Goal: Information Seeking & Learning: Learn about a topic

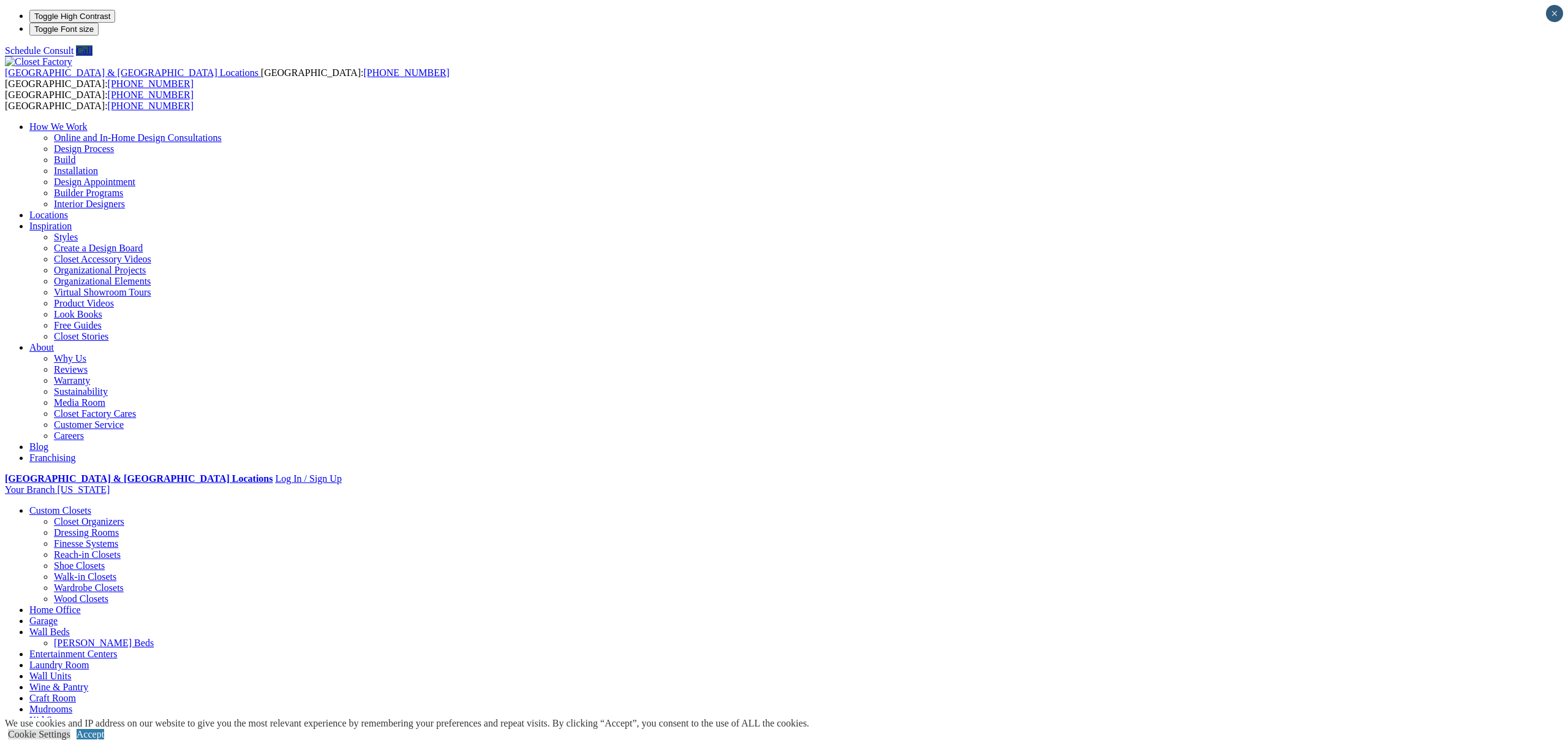
click at [154, 638] on link "[PERSON_NAME] Beds" at bounding box center [104, 642] width 100 height 10
click at [81, 604] on link "Home Office" at bounding box center [55, 609] width 51 height 10
click at [91, 505] on link "Custom Closets" at bounding box center [60, 509] width 62 height 10
click at [118, 638] on link "Entertainment Centers" at bounding box center [73, 642] width 88 height 10
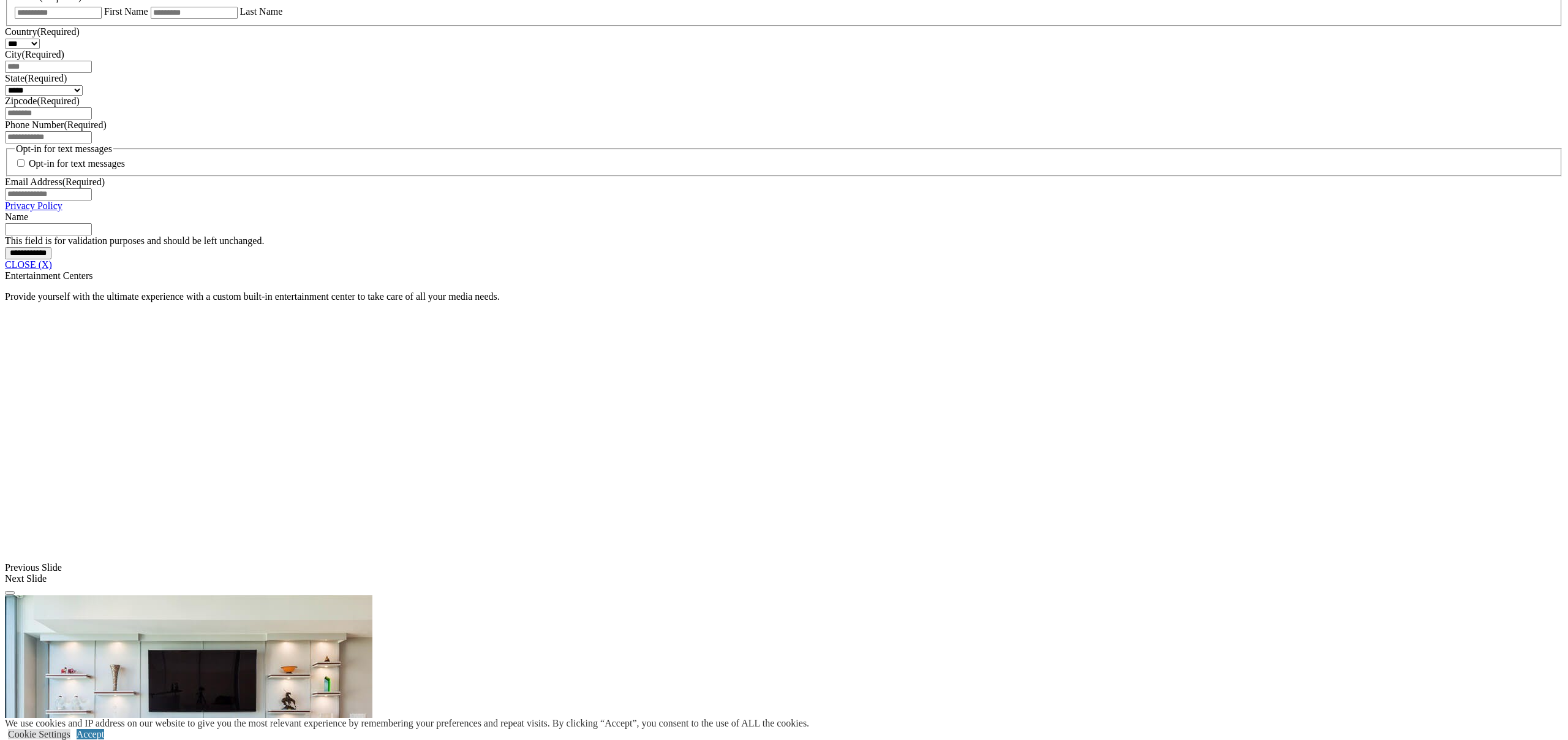
scroll to position [864, 0]
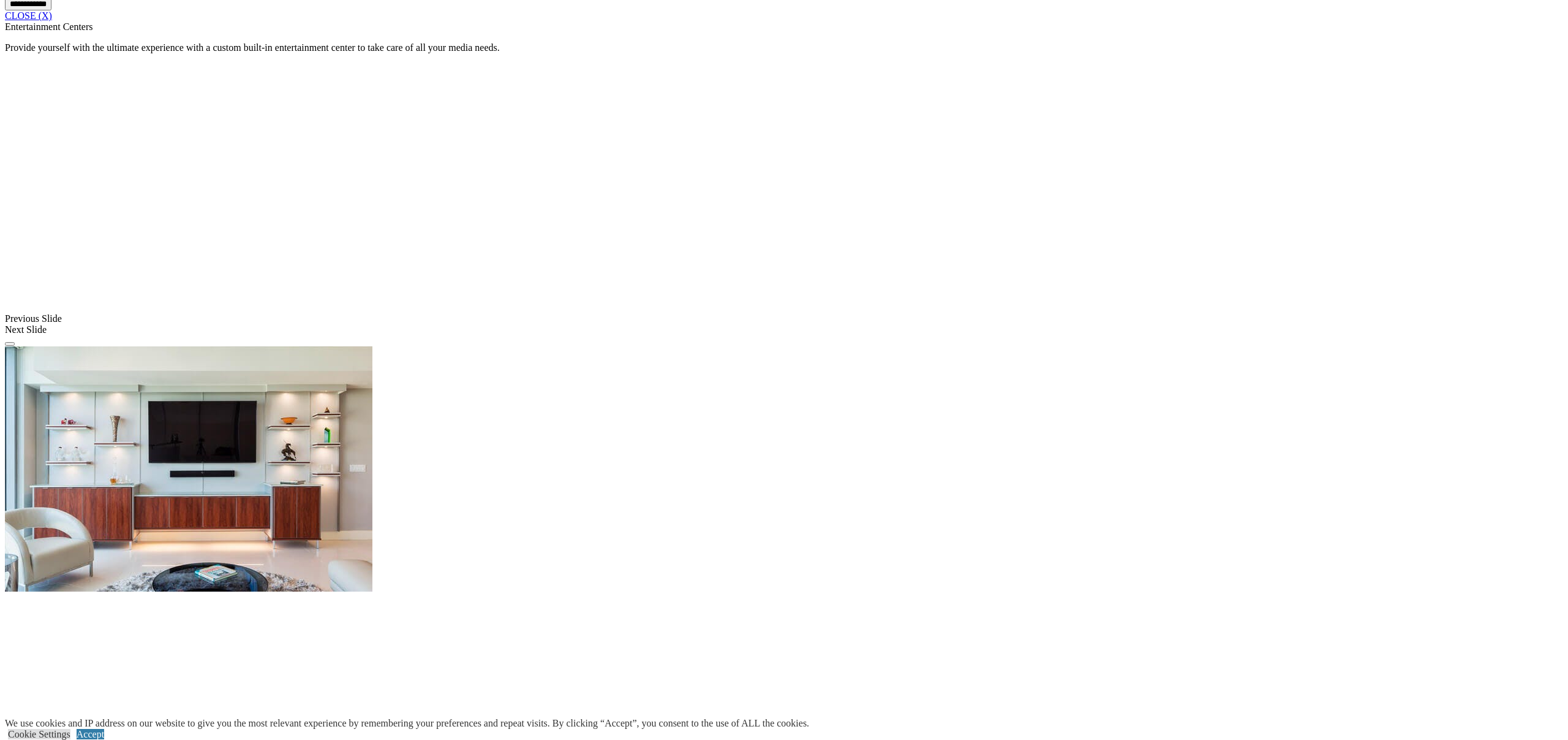
scroll to position [1114, 0]
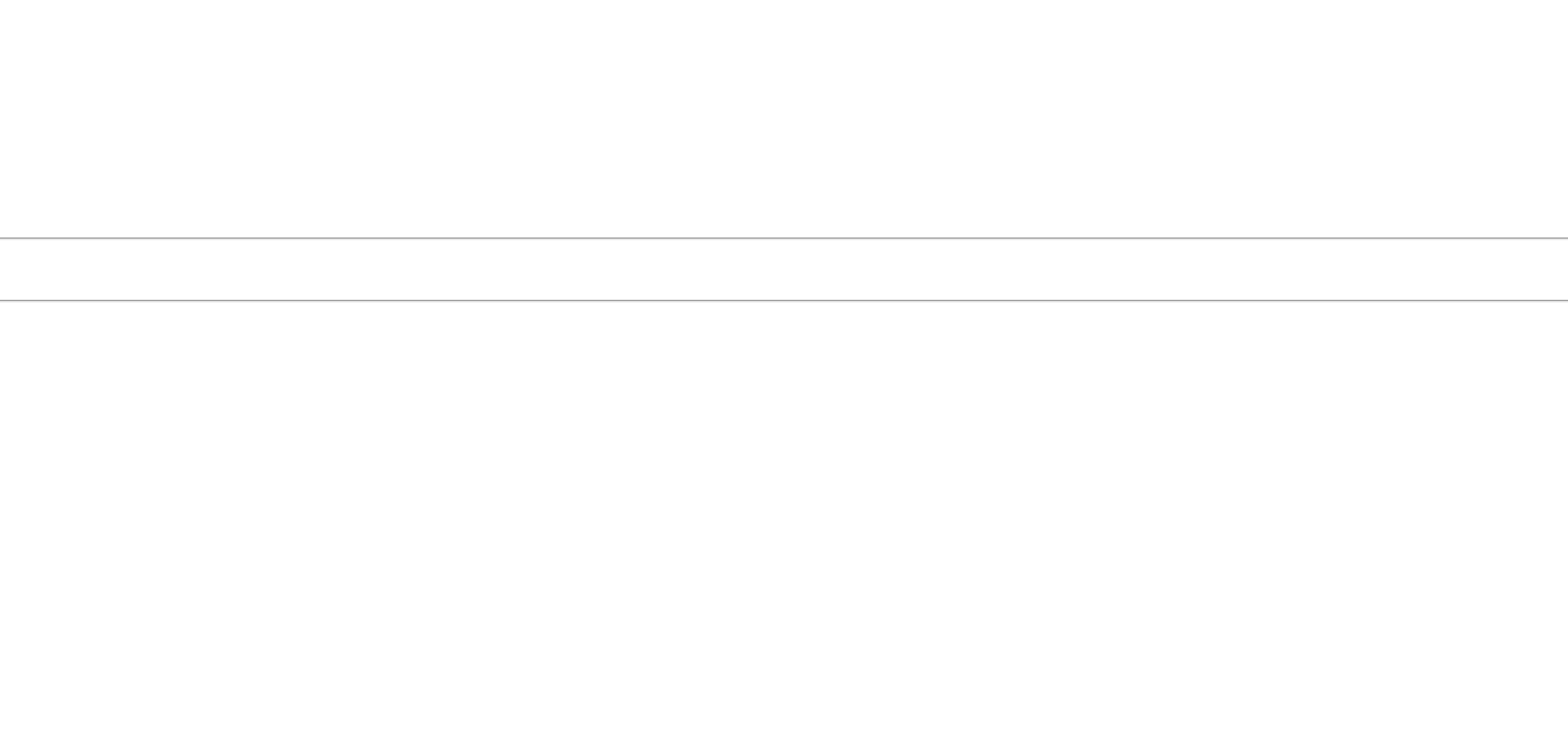
scroll to position [808, 0]
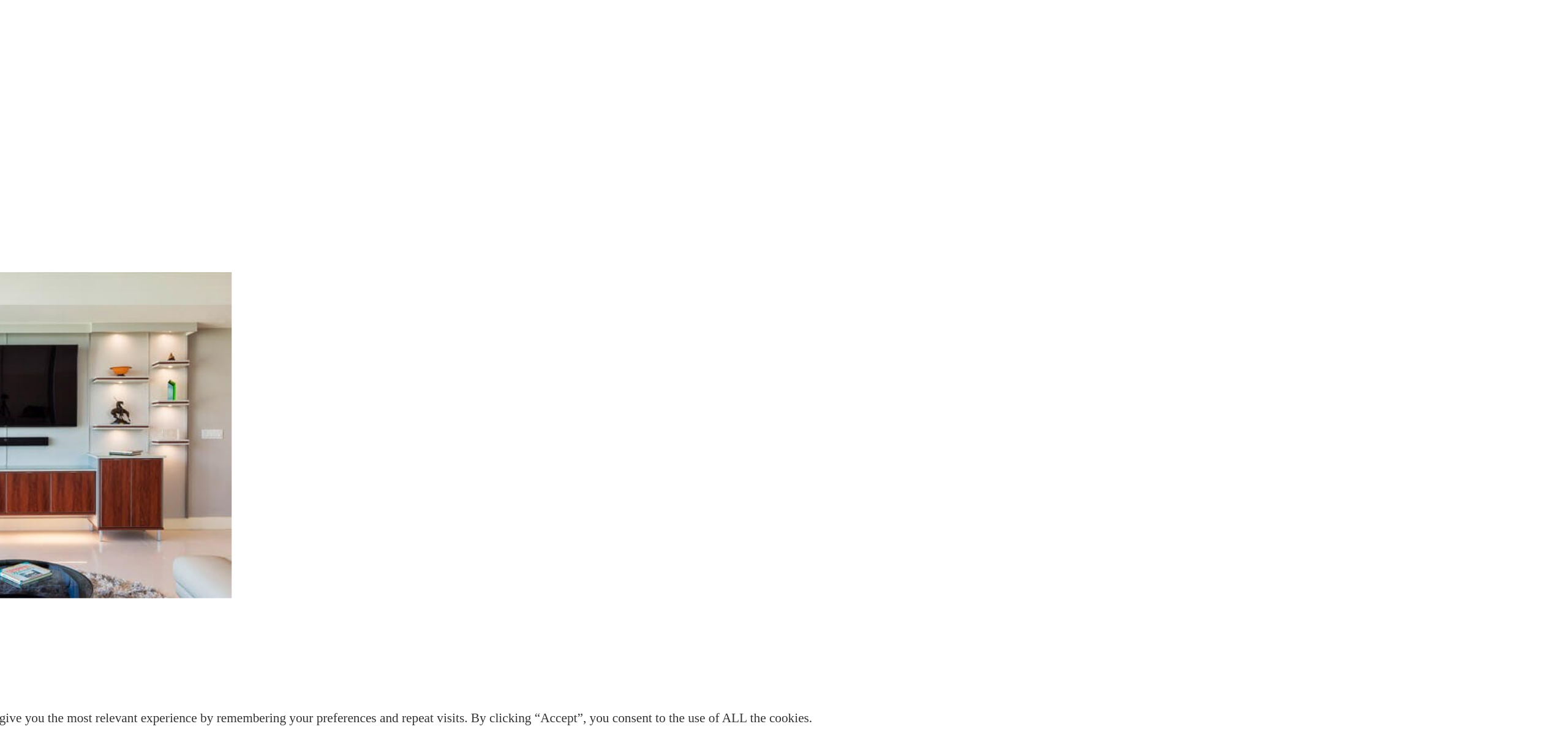
scroll to position [1074, 0]
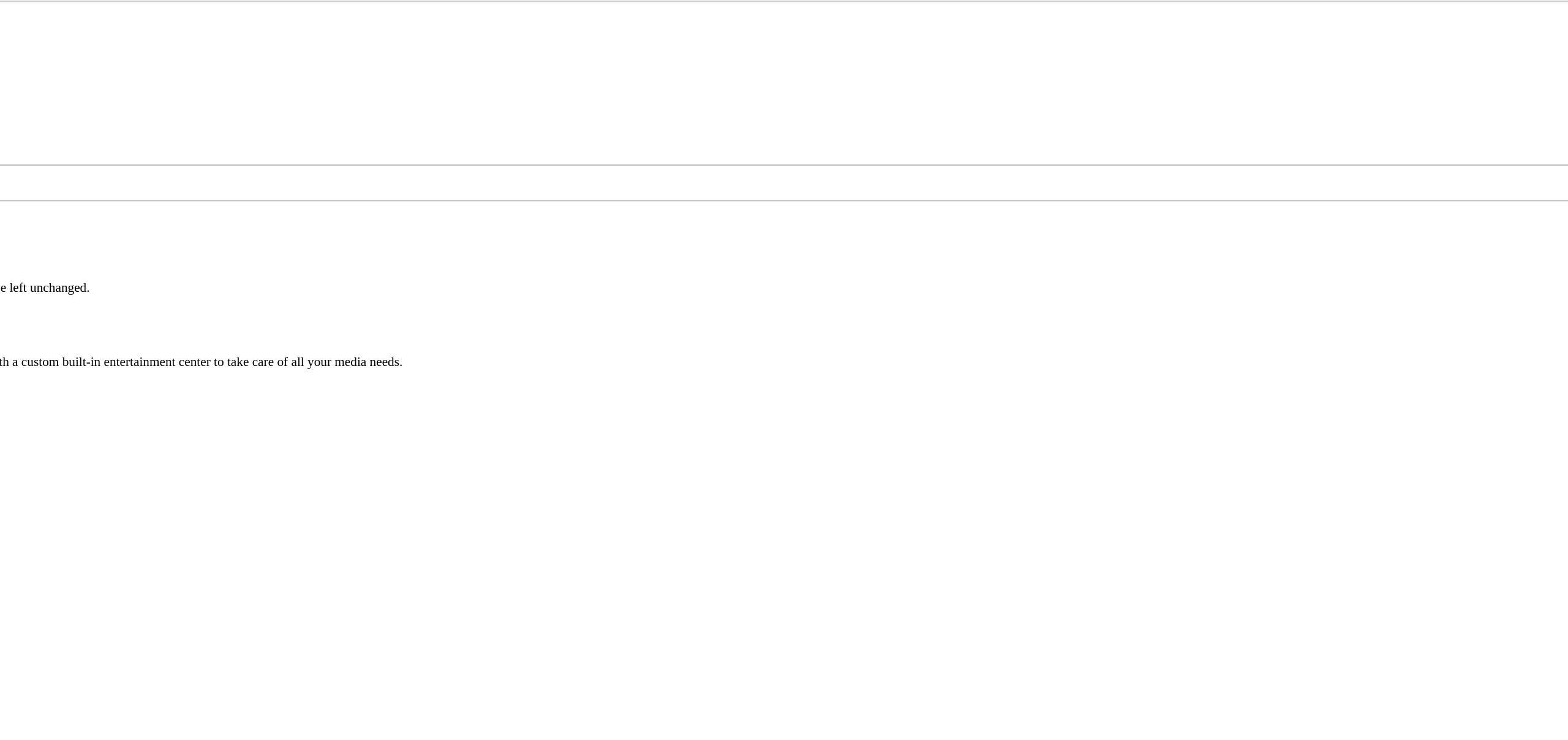
scroll to position [888, 0]
